Goal: Information Seeking & Learning: Learn about a topic

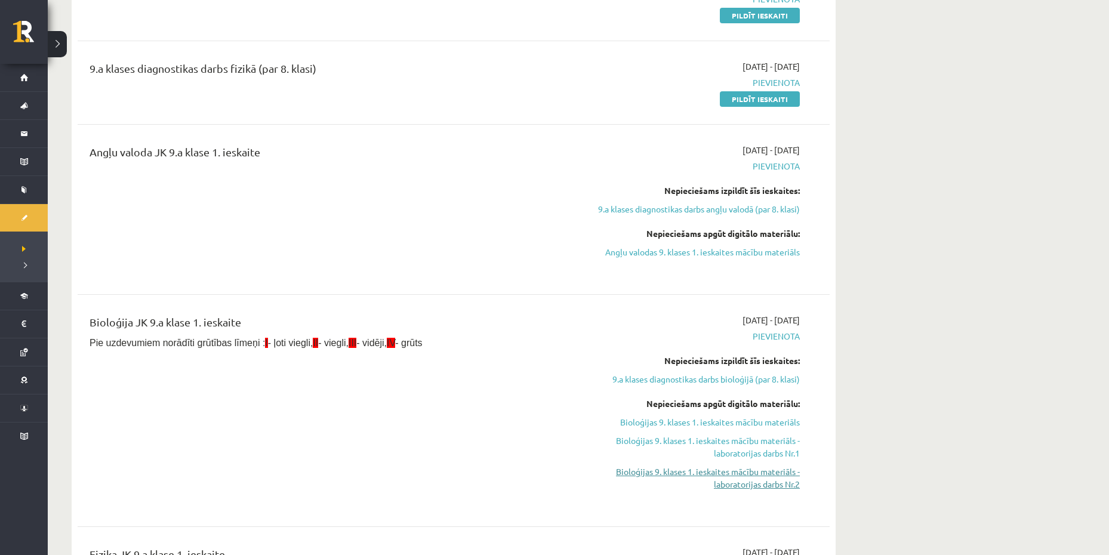
scroll to position [298, 0]
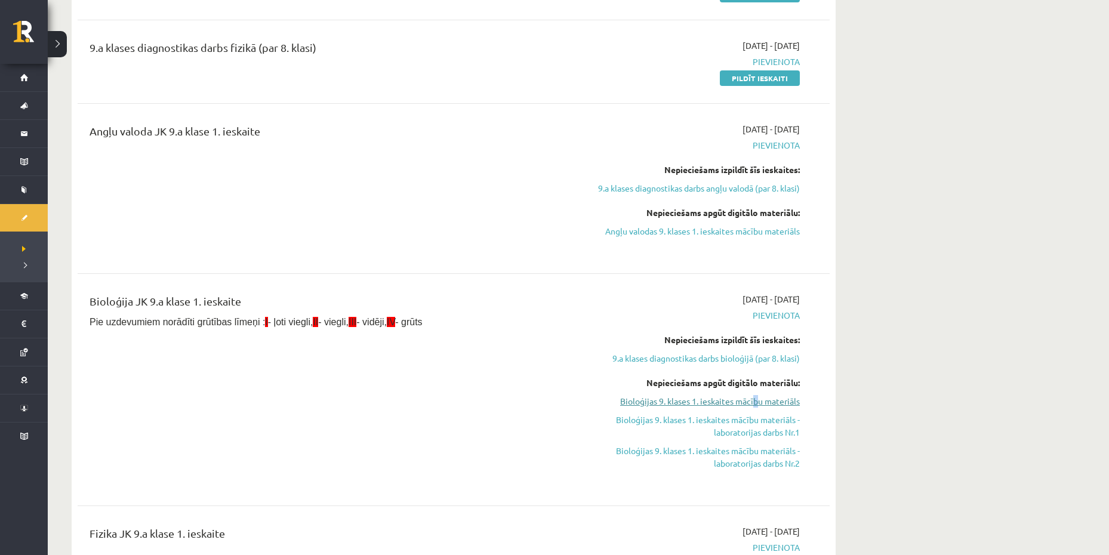
click at [760, 402] on link "Bioloģijas 9. klases 1. ieskaites mācību materiāls" at bounding box center [687, 401] width 225 height 13
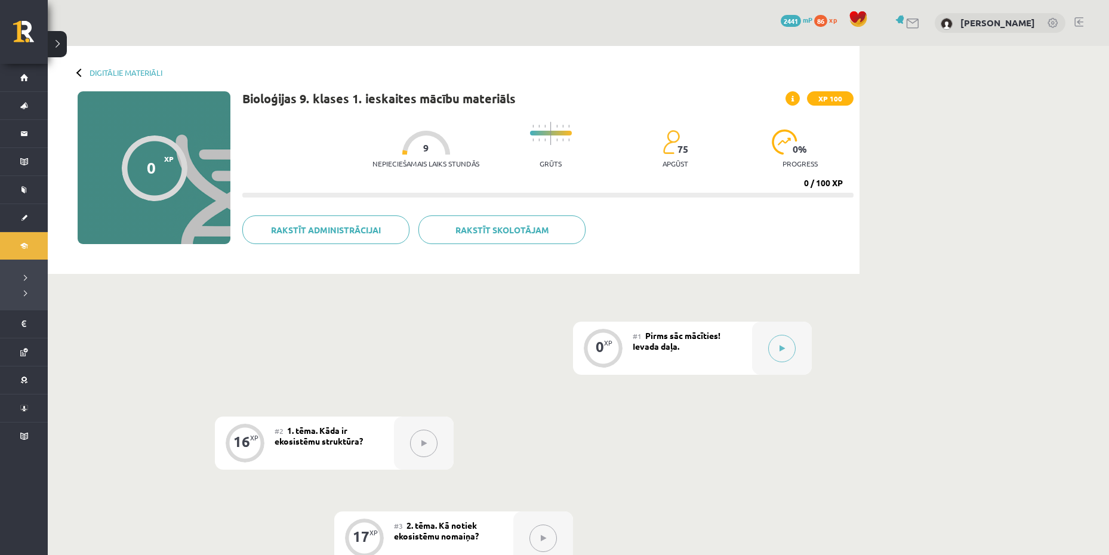
click at [783, 347] on icon at bounding box center [781, 348] width 5 height 7
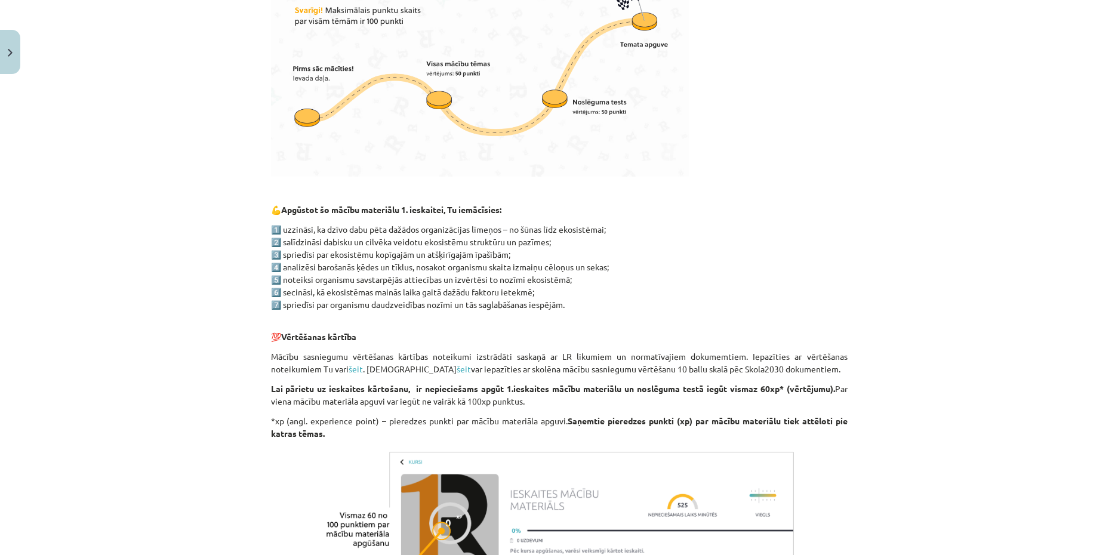
scroll to position [598, 0]
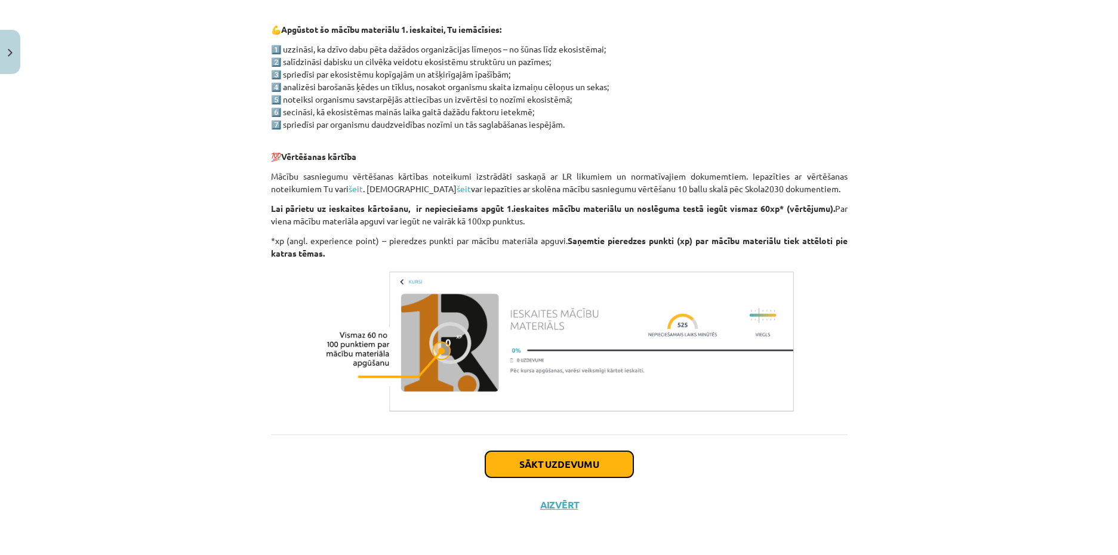
click at [593, 456] on button "Sākt uzdevumu" at bounding box center [559, 464] width 148 height 26
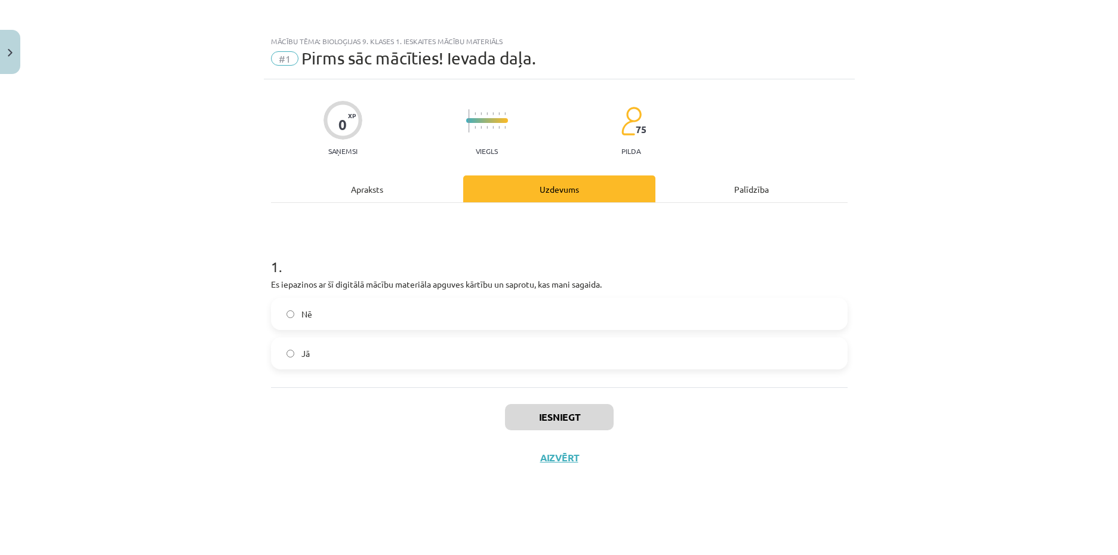
click at [634, 353] on label "Jā" at bounding box center [559, 353] width 574 height 30
click at [564, 413] on button "Iesniegt" at bounding box center [559, 417] width 109 height 26
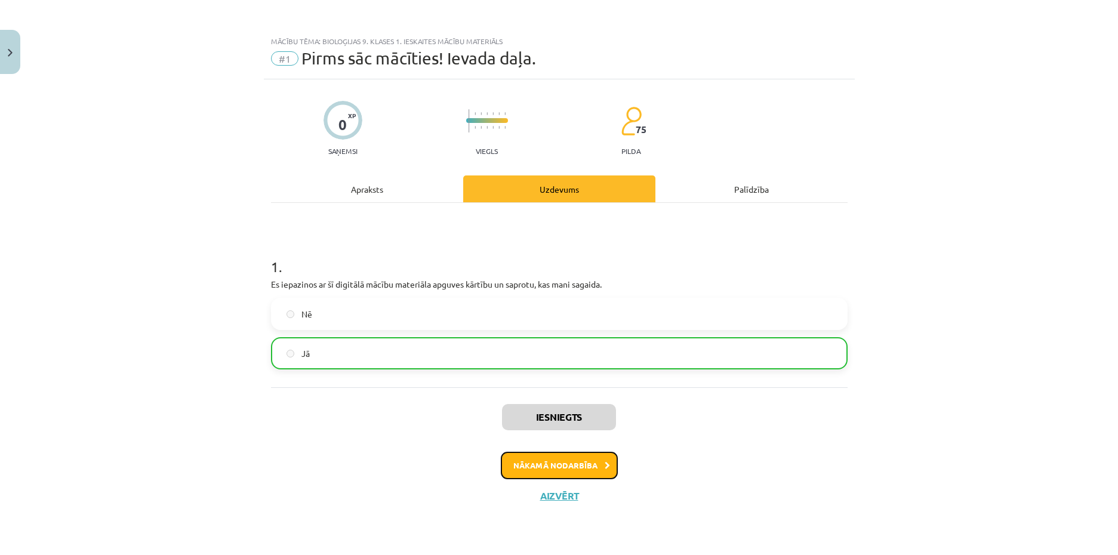
click at [601, 466] on button "Nākamā nodarbība" at bounding box center [559, 465] width 117 height 27
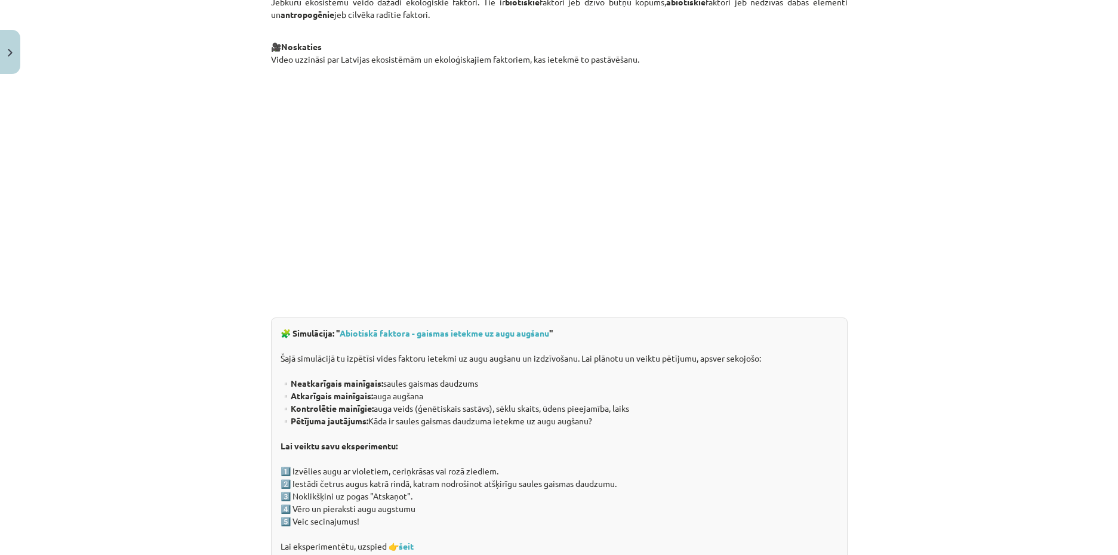
scroll to position [477, 0]
